Goal: Check status: Check status

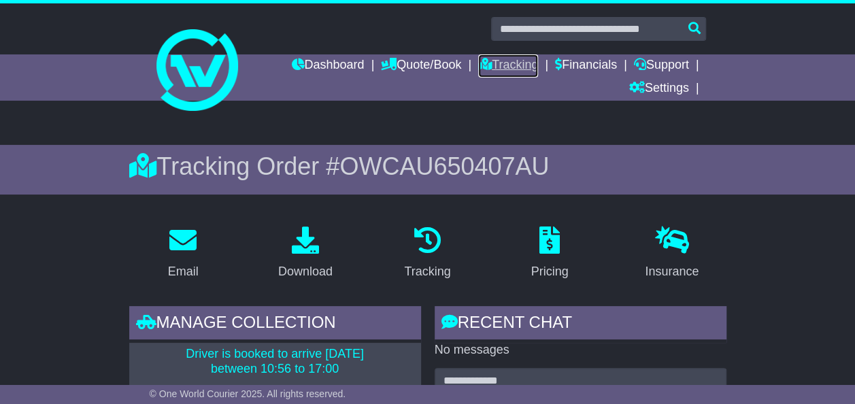
click at [481, 65] on icon at bounding box center [485, 64] width 14 height 12
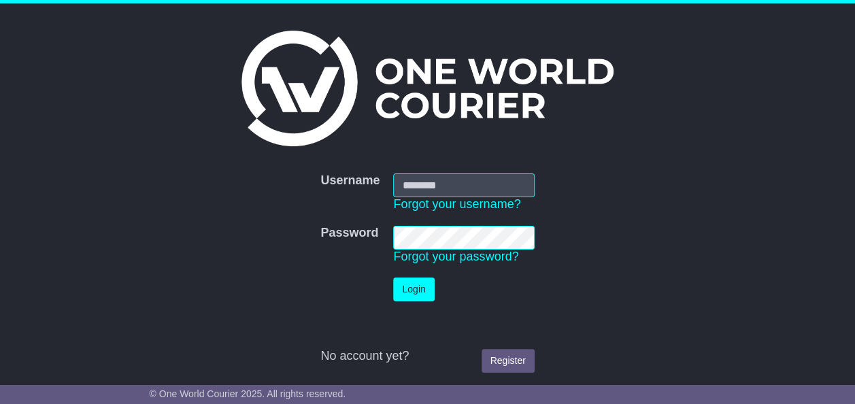
type input "**********"
click at [422, 293] on button "Login" at bounding box center [413, 290] width 41 height 24
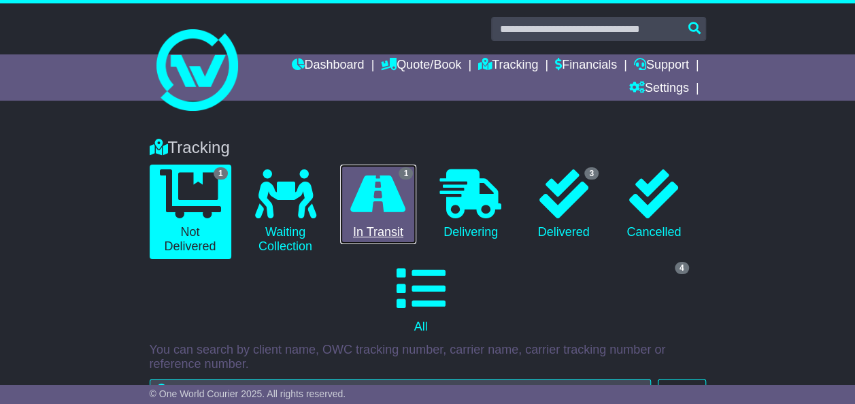
click at [391, 234] on link "1 In Transit" at bounding box center [378, 205] width 77 height 80
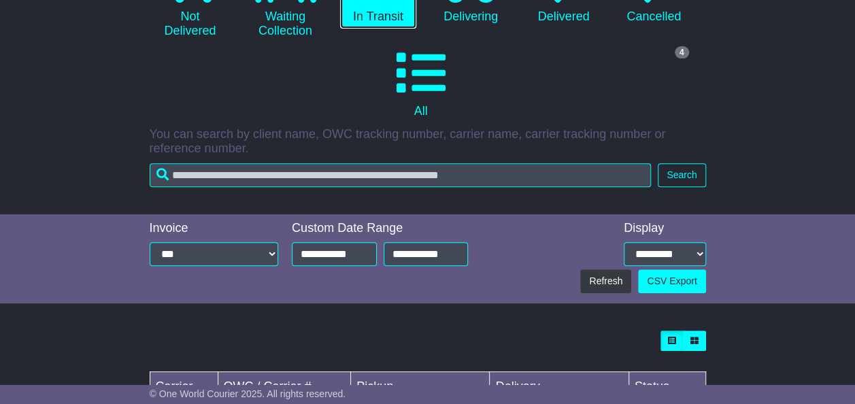
scroll to position [314, 0]
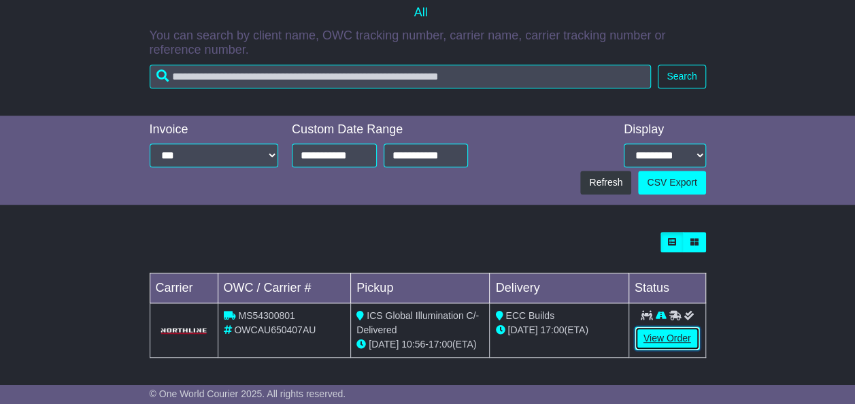
click at [648, 337] on link "View Order" at bounding box center [667, 339] width 65 height 24
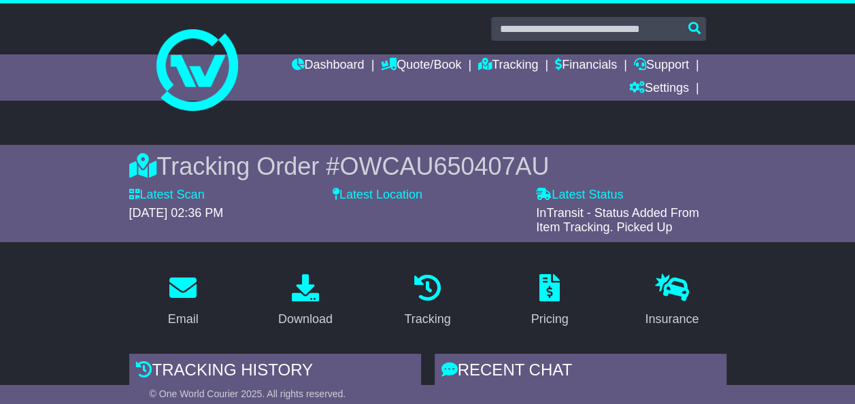
click at [392, 199] on label "Latest Location" at bounding box center [378, 195] width 90 height 15
click at [331, 192] on div "Latest Location" at bounding box center [427, 212] width 203 height 48
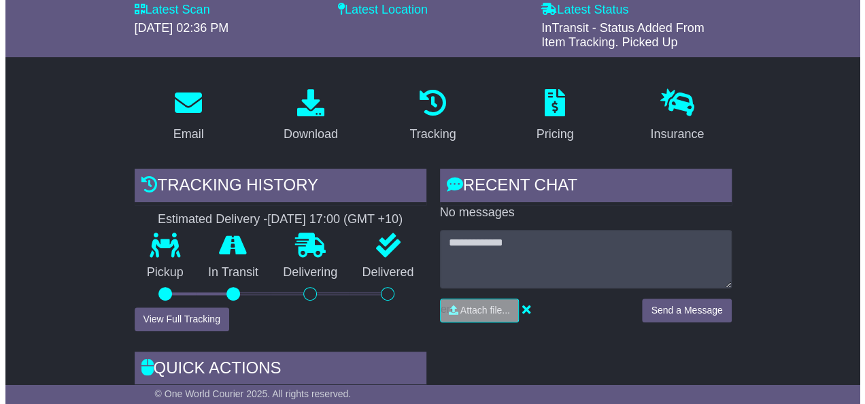
scroll to position [204, 0]
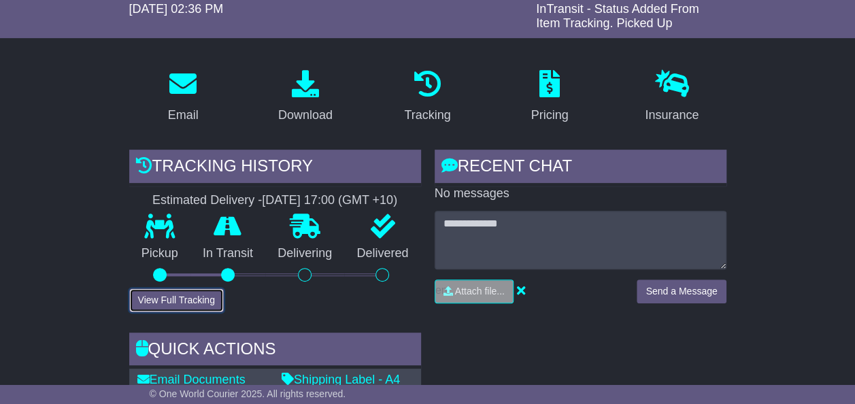
click at [210, 295] on button "View Full Tracking" at bounding box center [176, 300] width 95 height 24
